Goal: Book appointment/travel/reservation

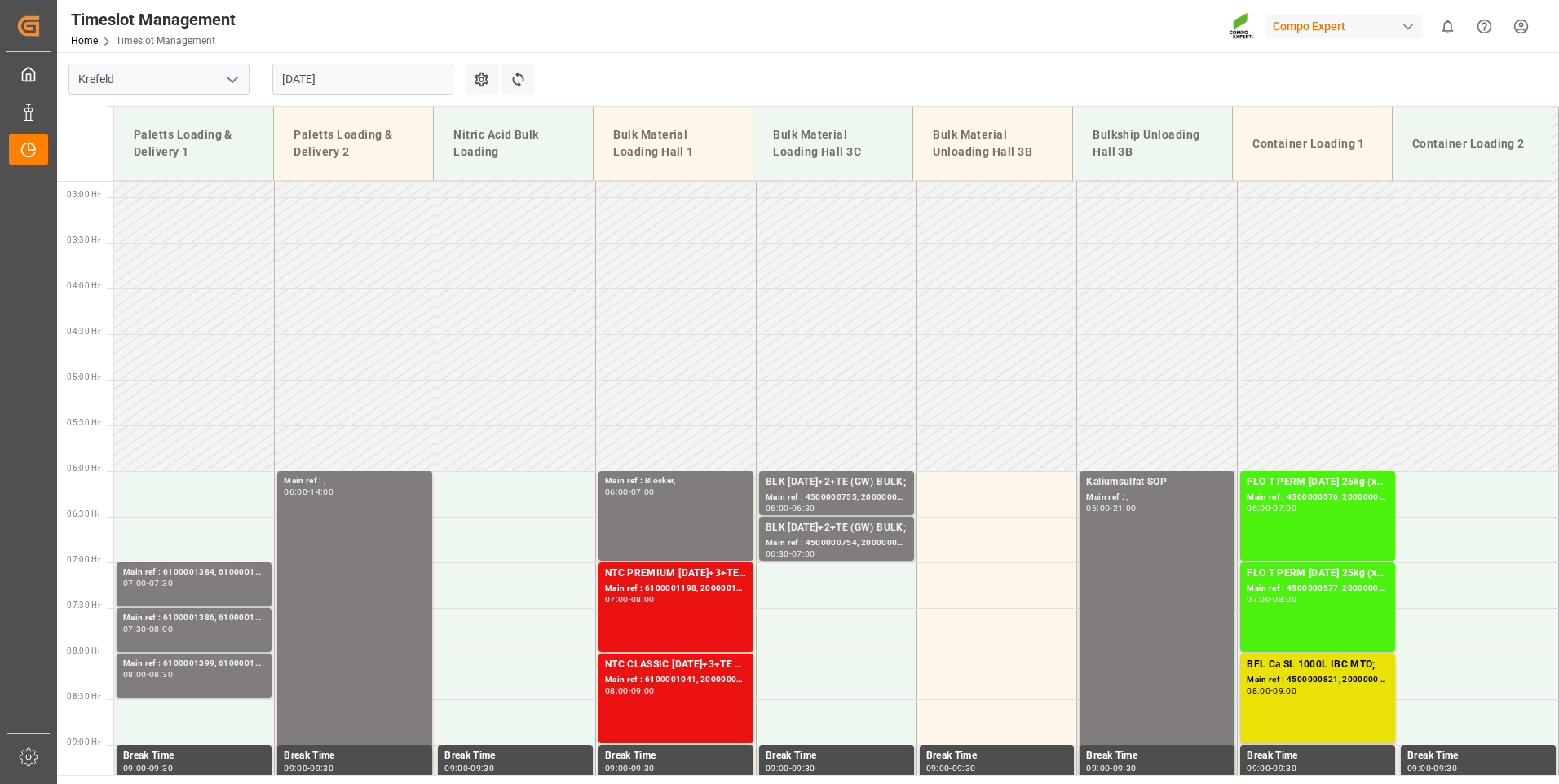
scroll to position [13, 0]
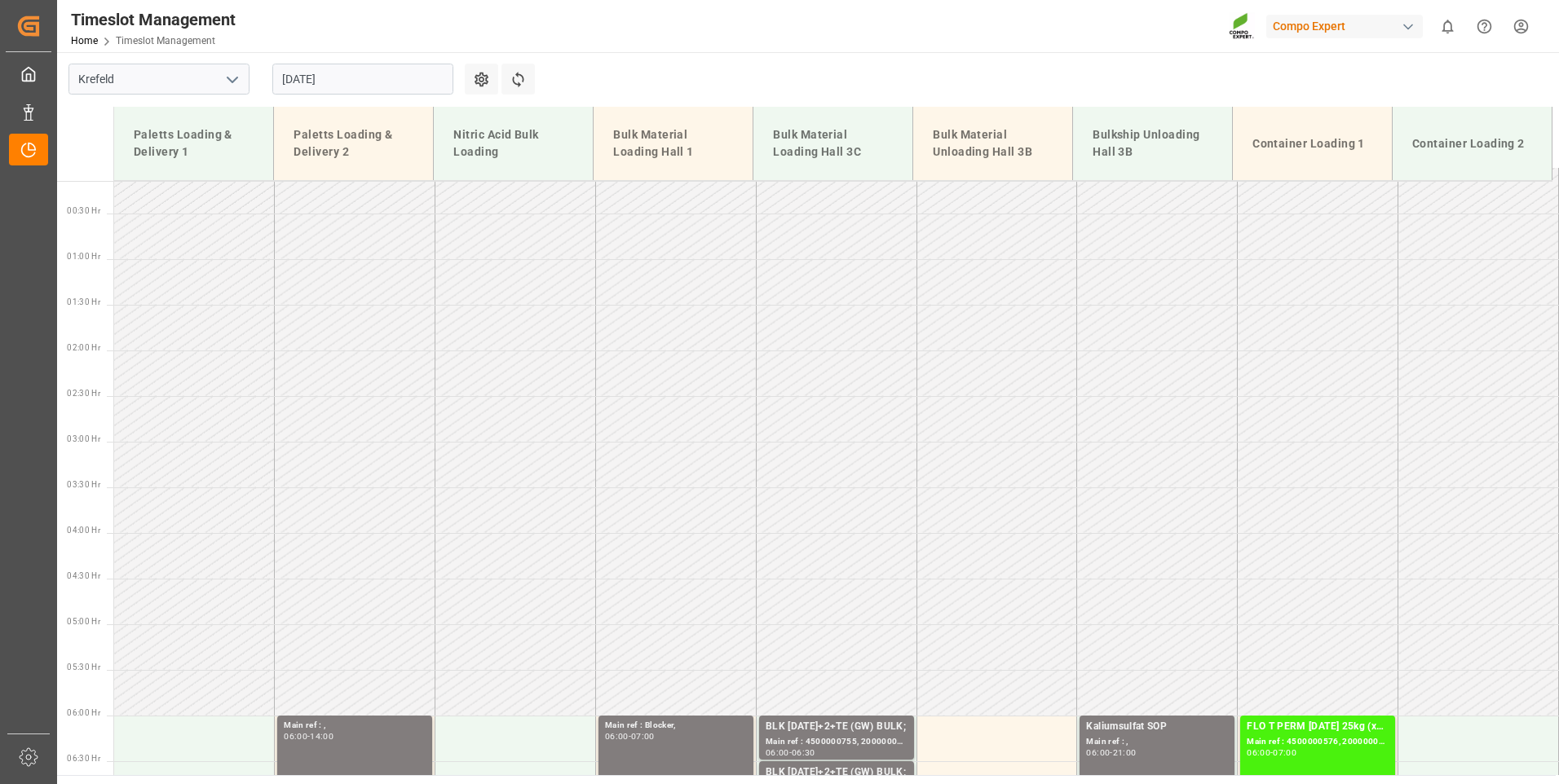
click at [374, 80] on input "[DATE]" at bounding box center [362, 79] width 181 height 31
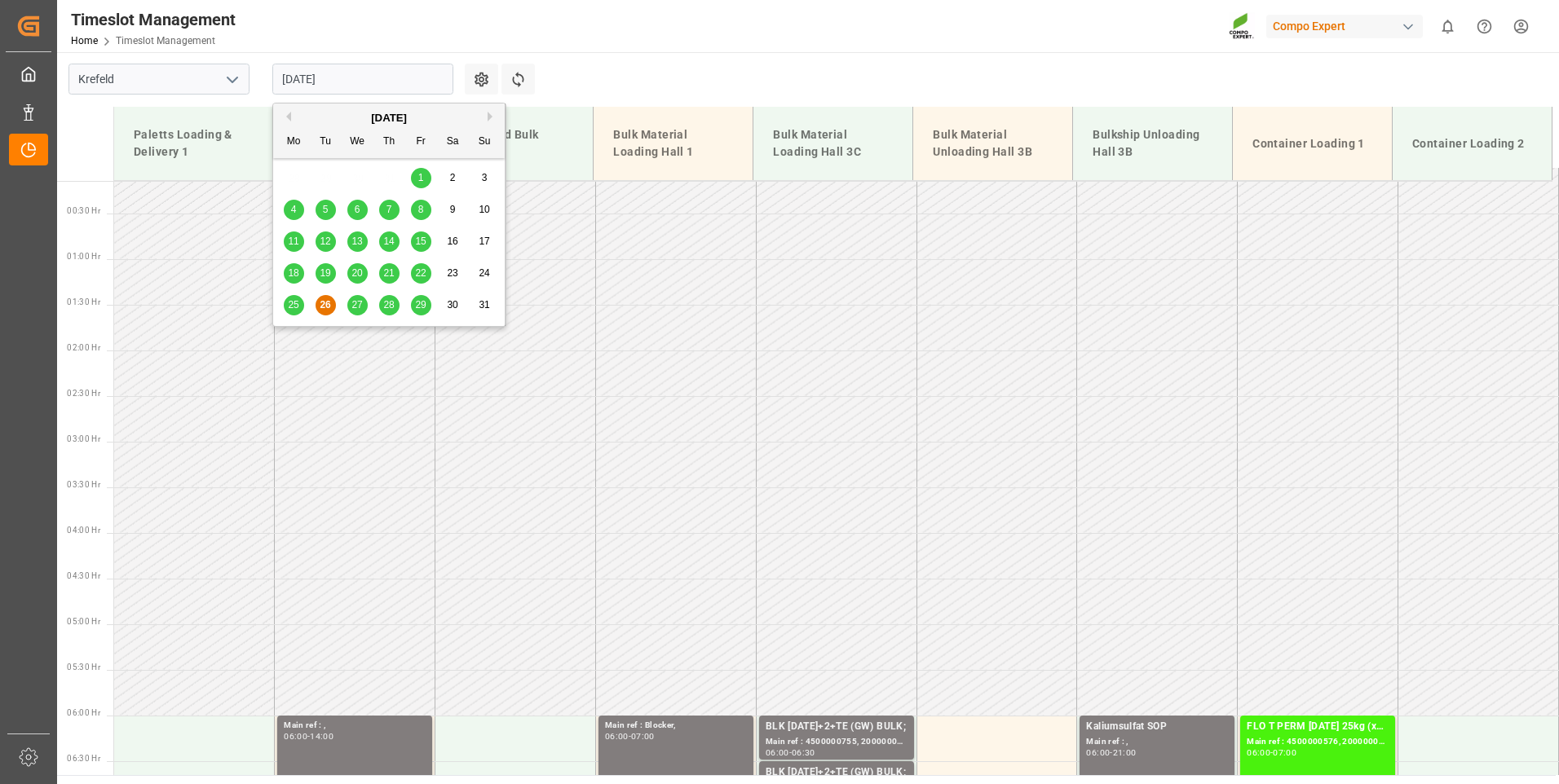
click at [352, 304] on span "27" at bounding box center [356, 305] width 11 height 11
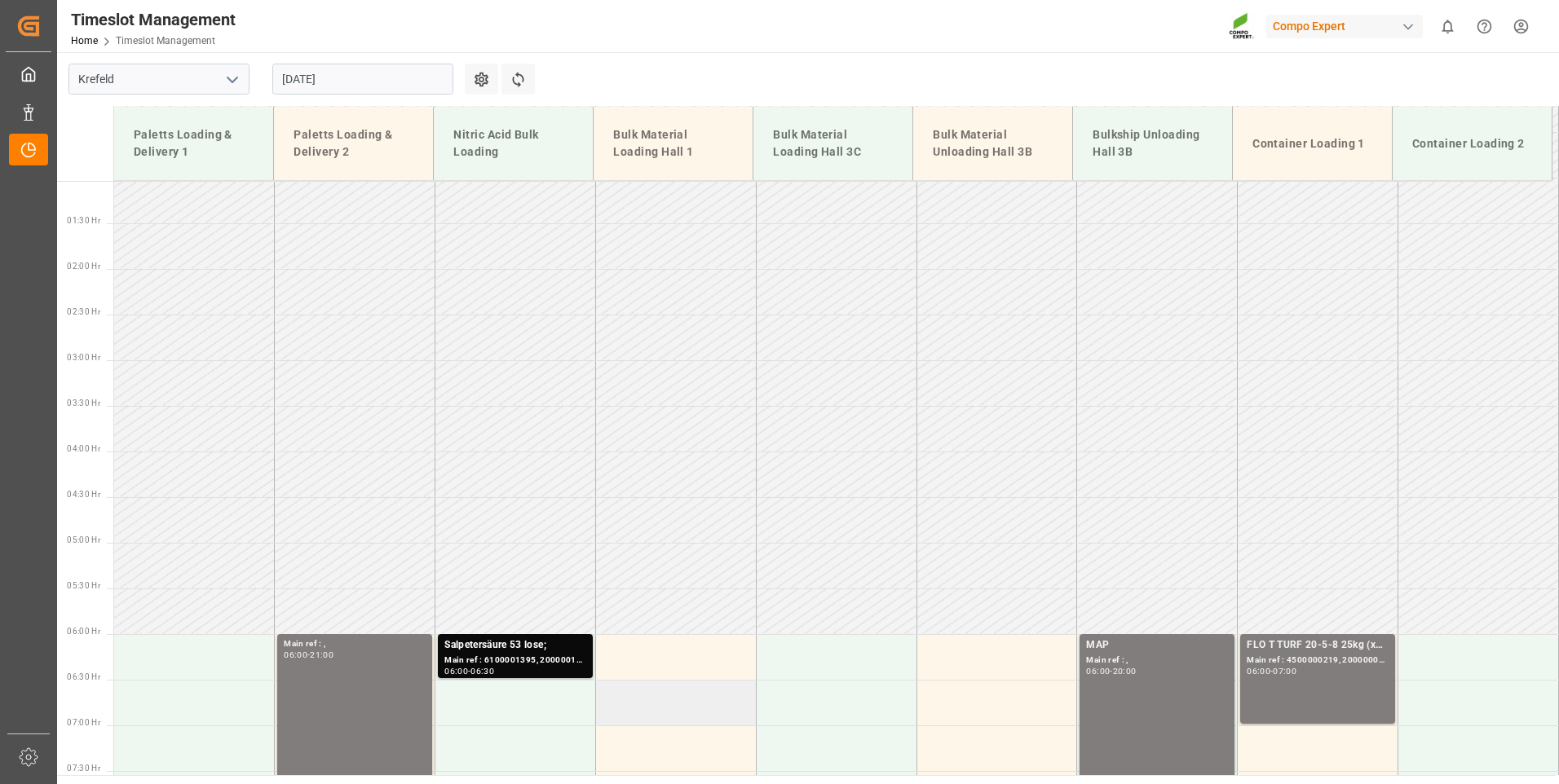
scroll to position [339, 0]
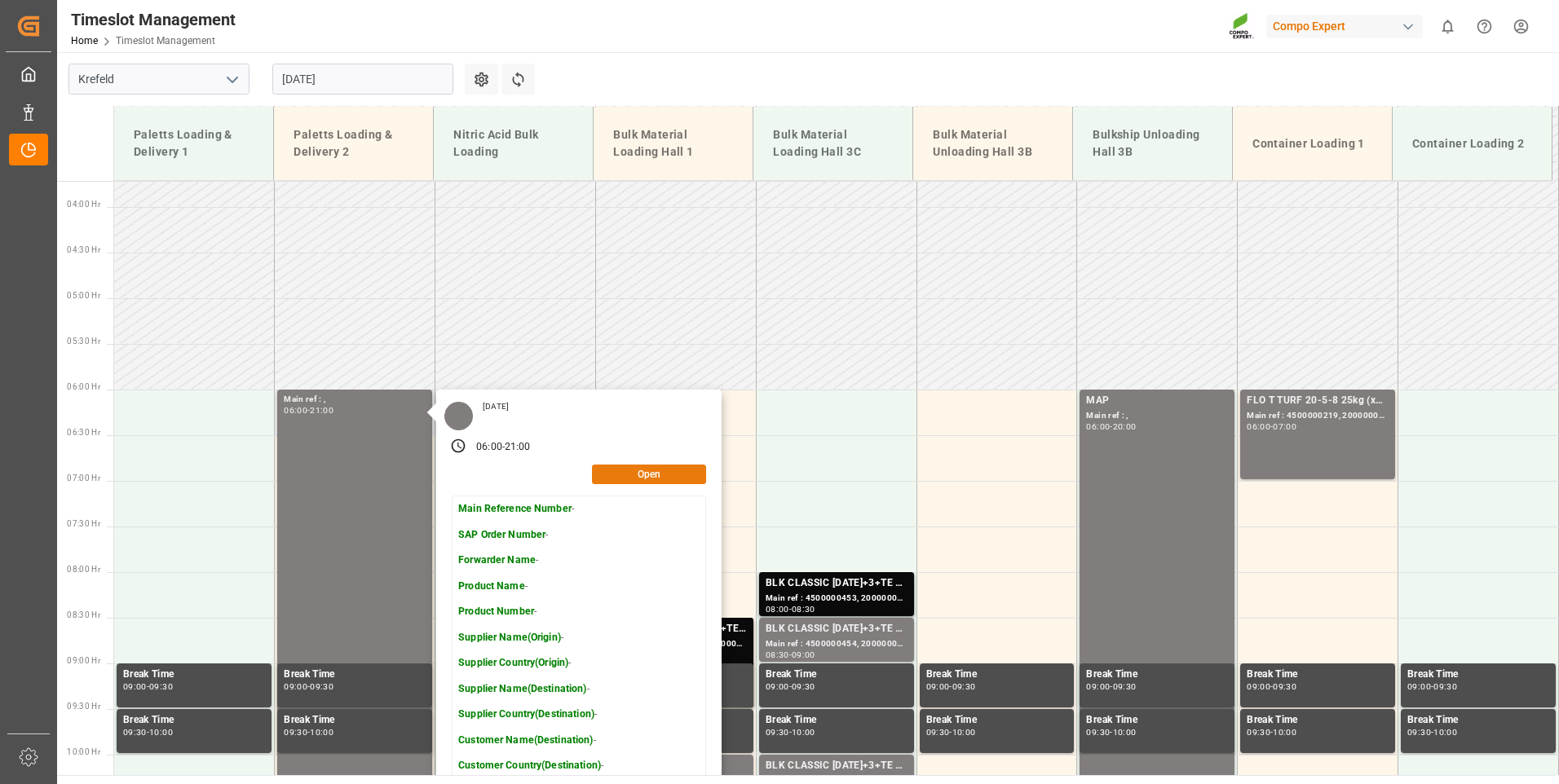
click at [625, 477] on button "Open" at bounding box center [649, 475] width 114 height 19
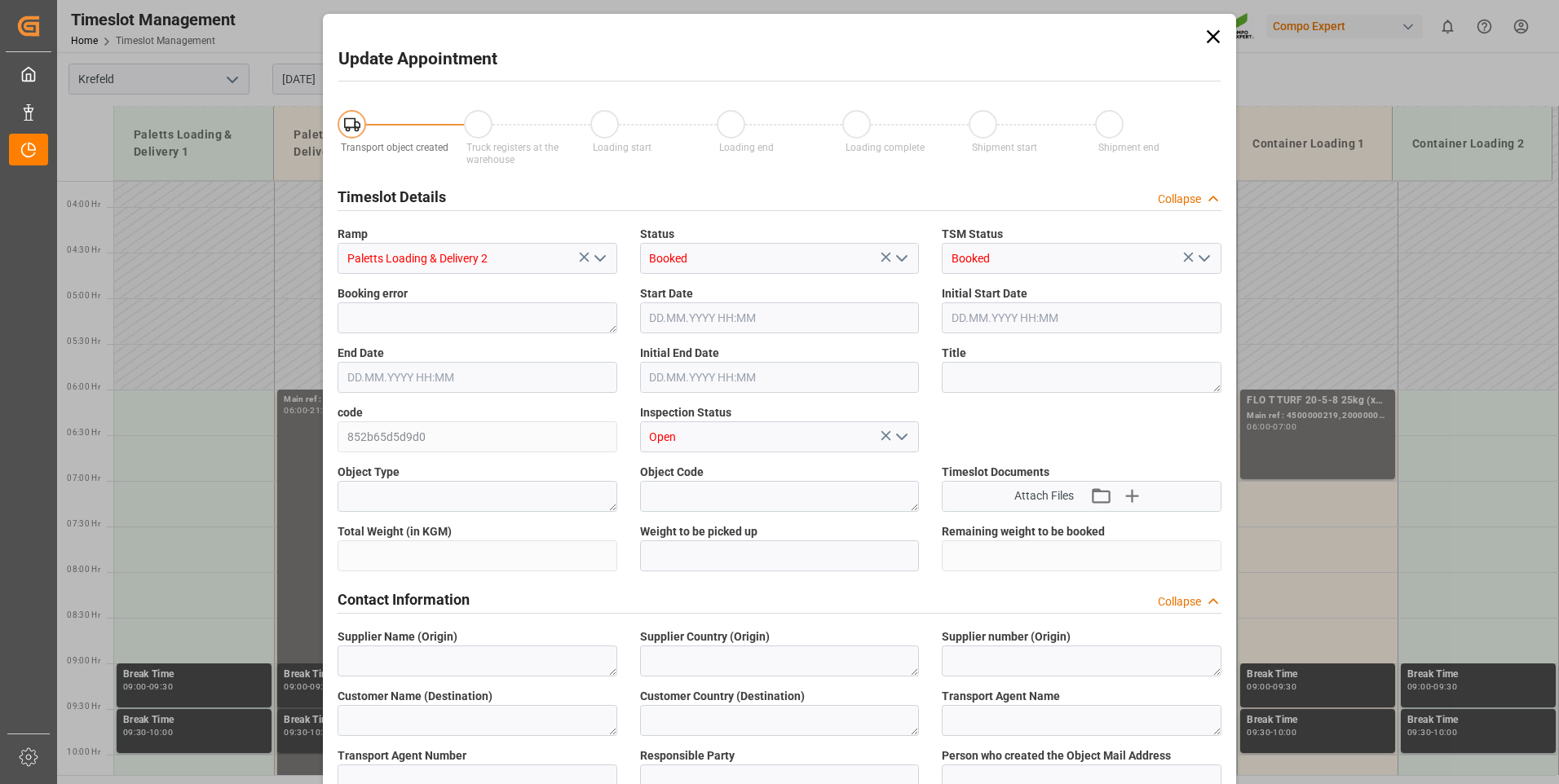
type input "[DATE] 06:00"
type input "[DATE] 21:00"
type input "[DATE] 10:30"
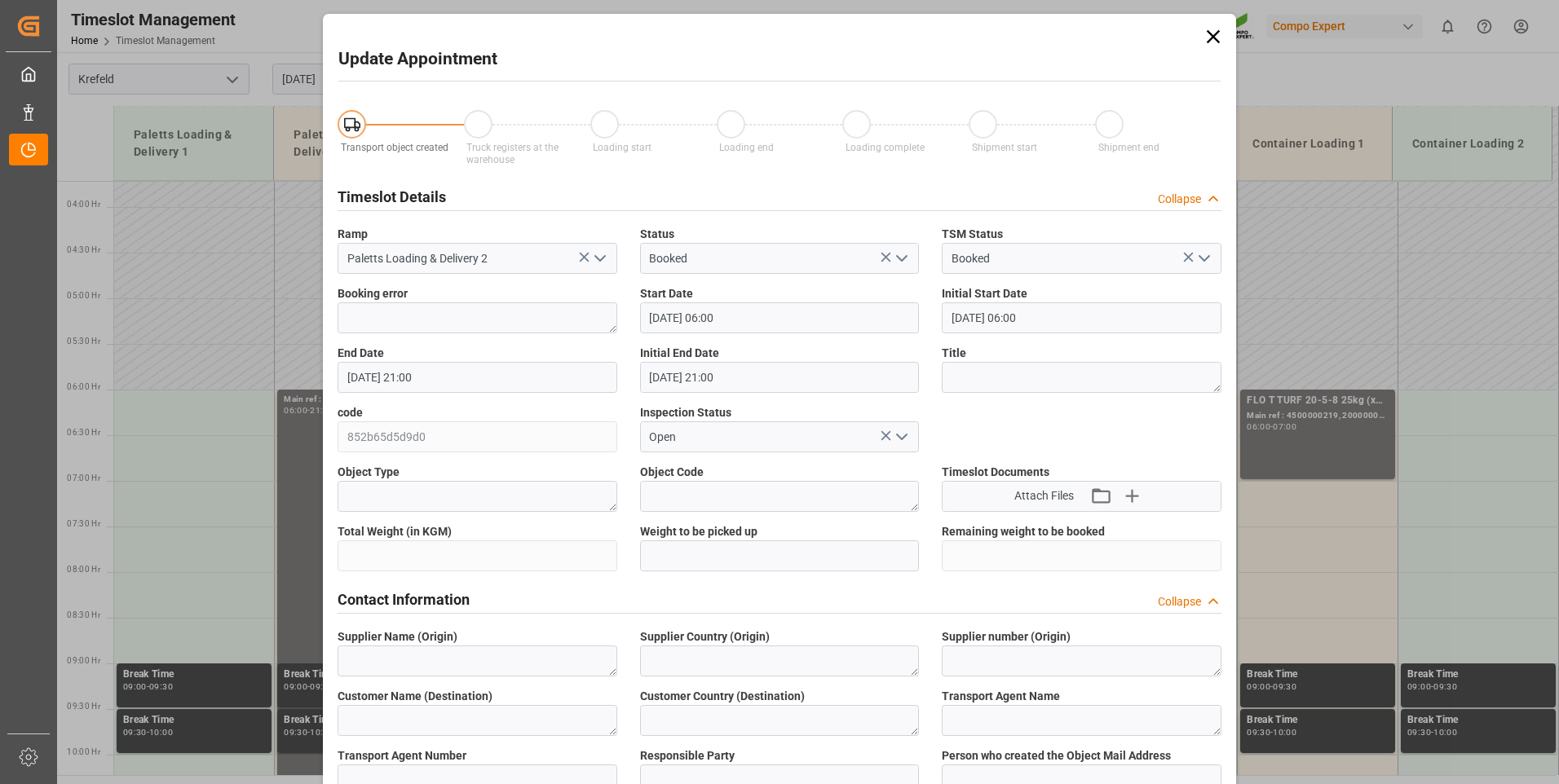
click at [1210, 38] on icon at bounding box center [1213, 36] width 23 height 23
